Goal: Check status: Check status

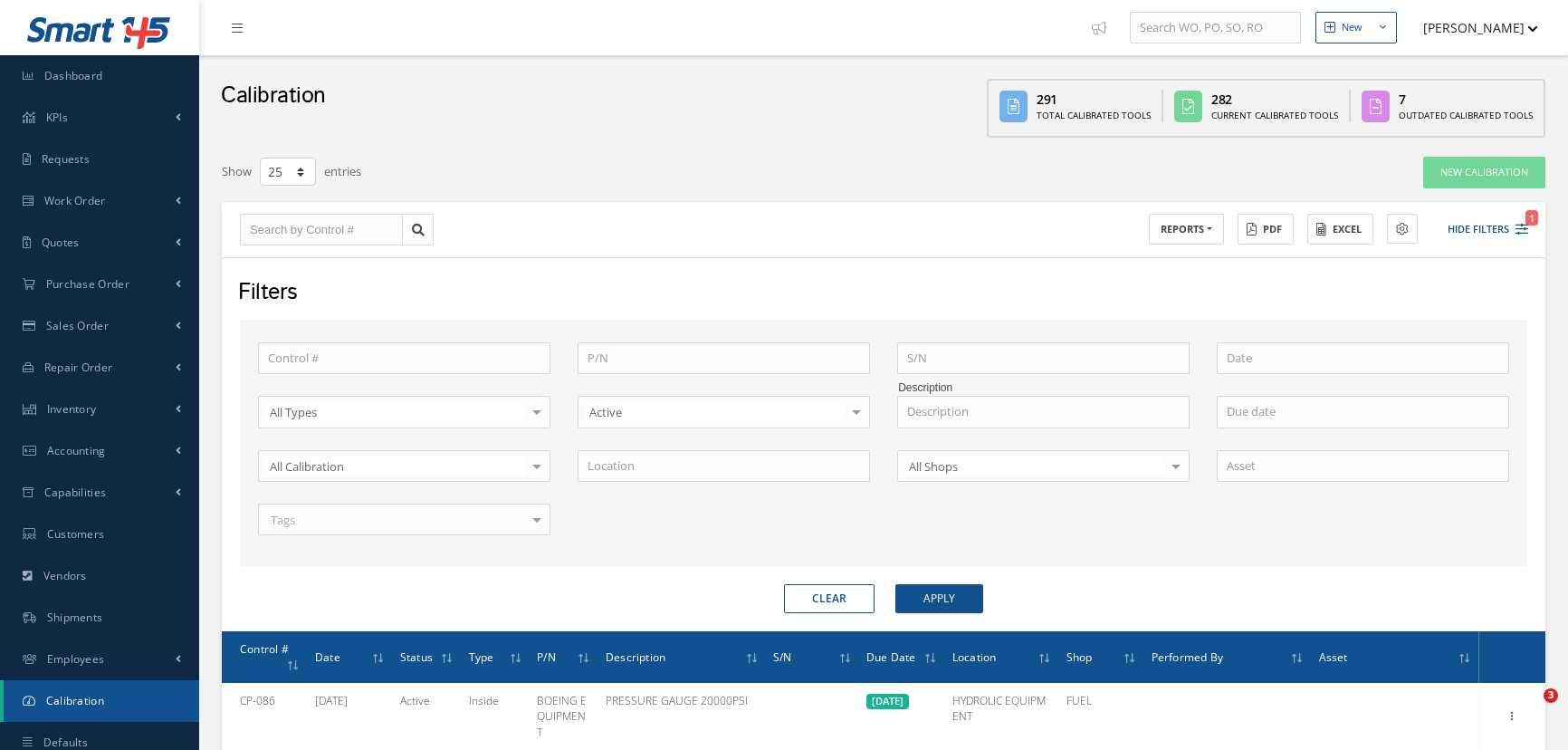
select select "25"
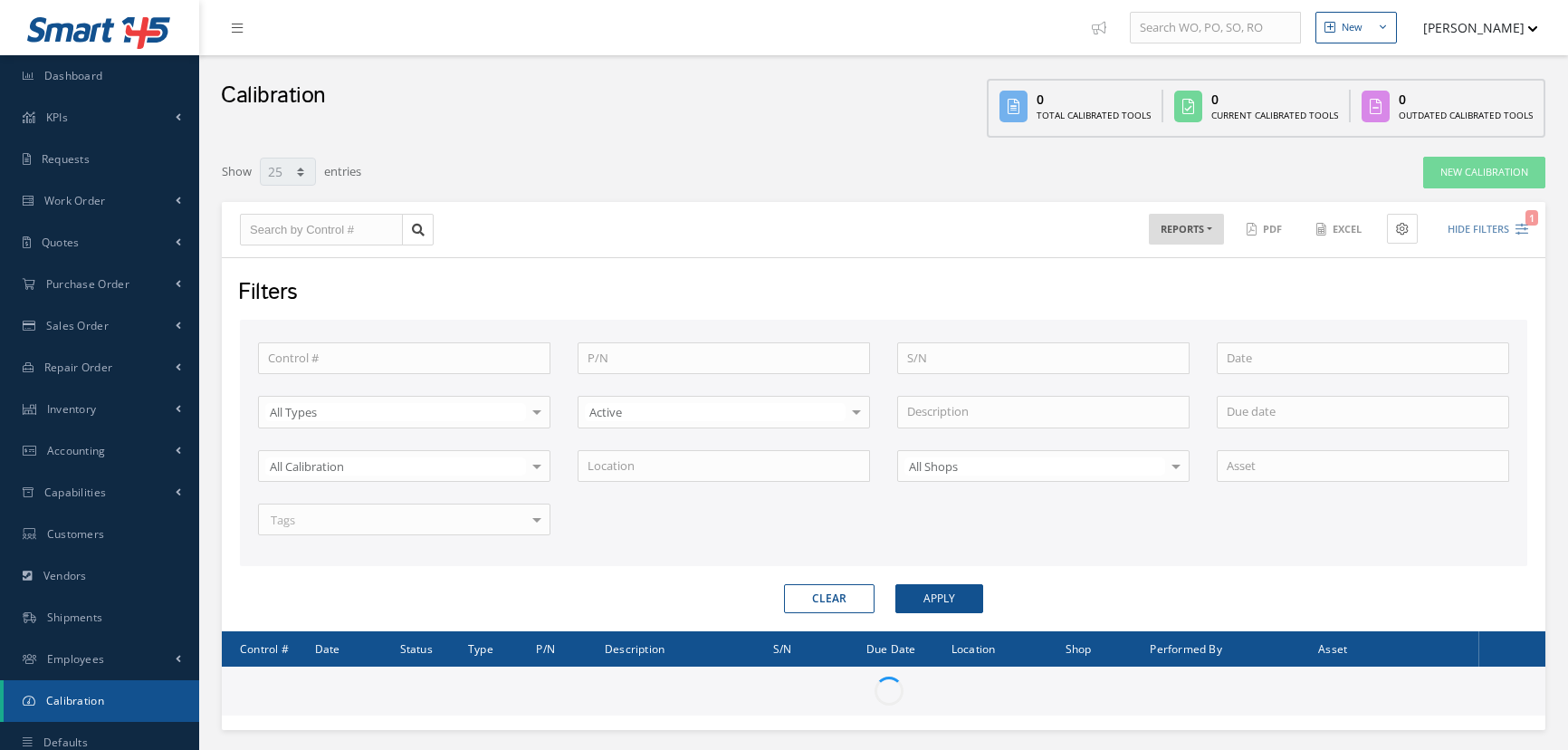
select select "25"
